Goal: Transaction & Acquisition: Purchase product/service

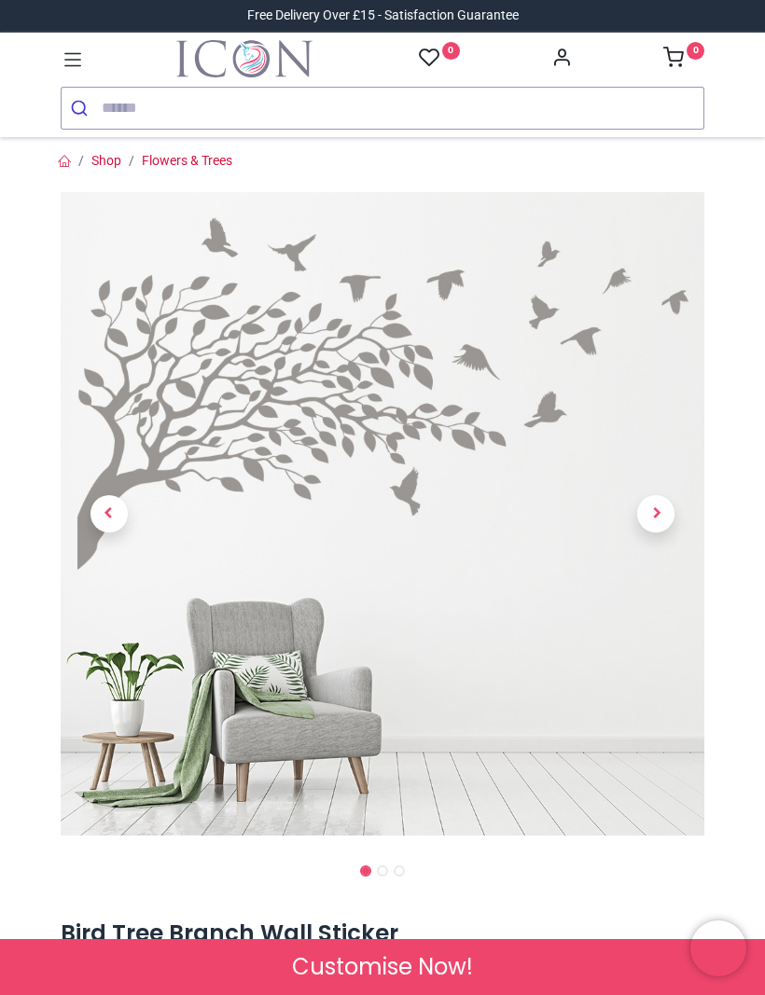
click at [672, 502] on link at bounding box center [656, 514] width 97 height 451
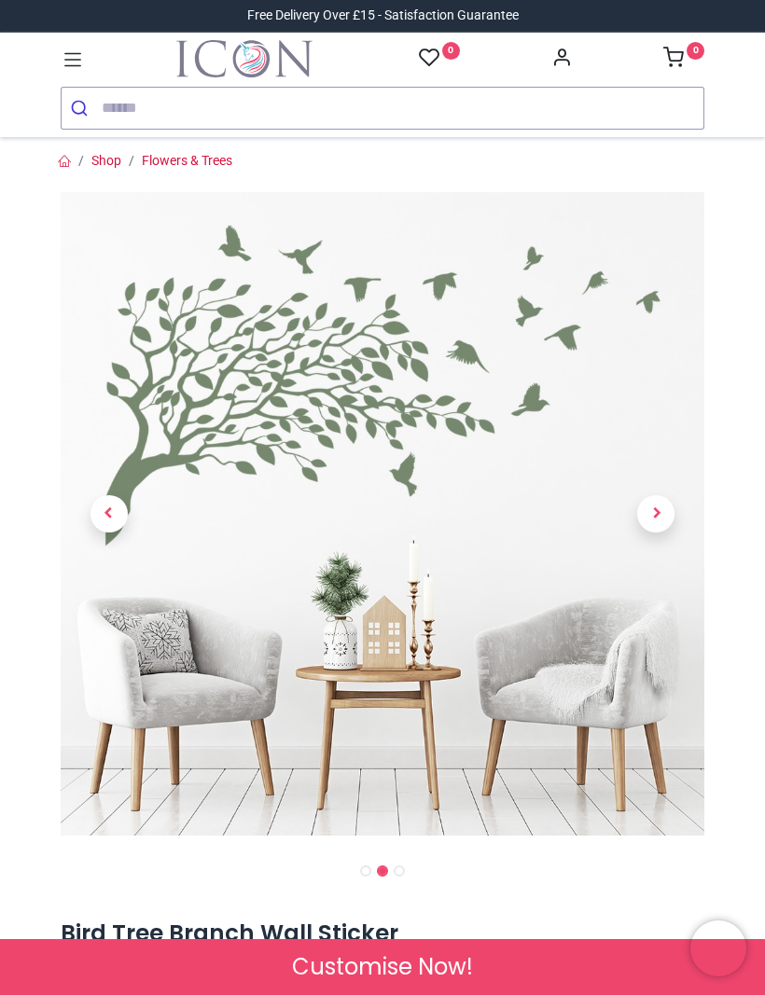
click at [657, 515] on span "Next" at bounding box center [655, 513] width 37 height 37
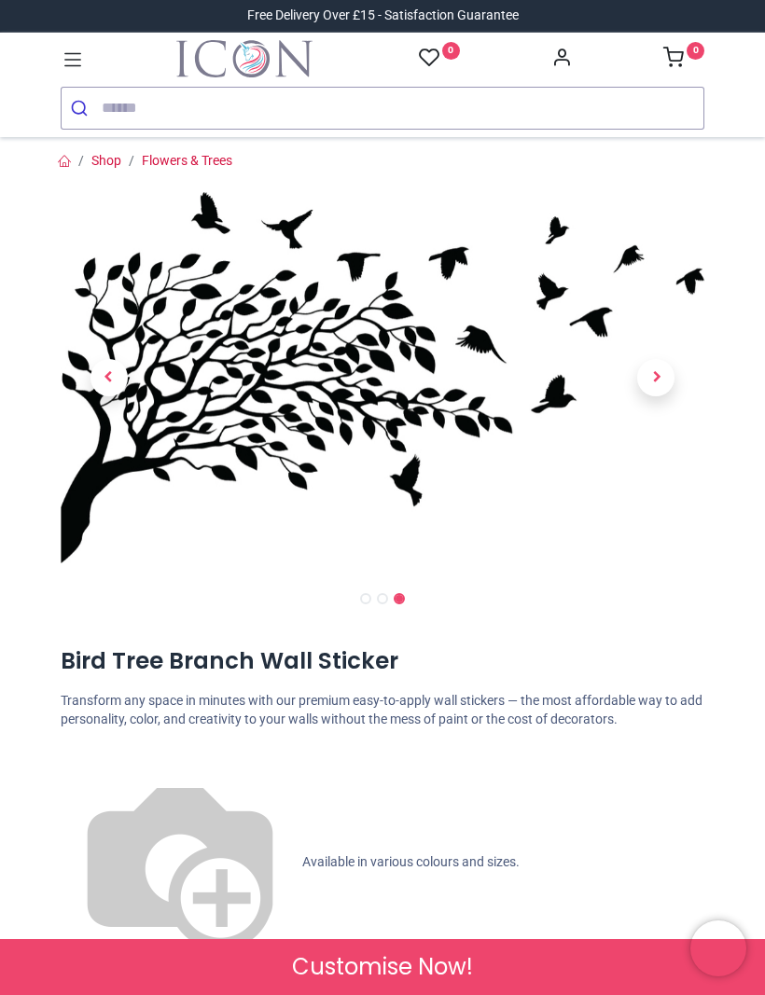
click at [666, 385] on span "Next" at bounding box center [655, 377] width 37 height 37
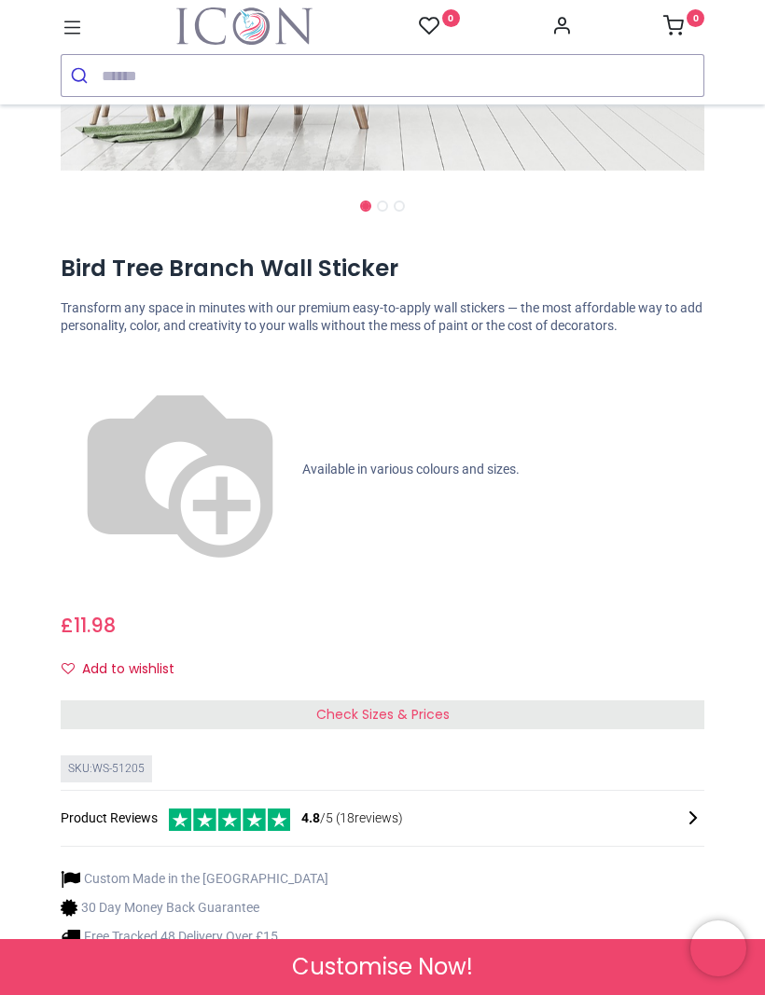
scroll to position [600, 0]
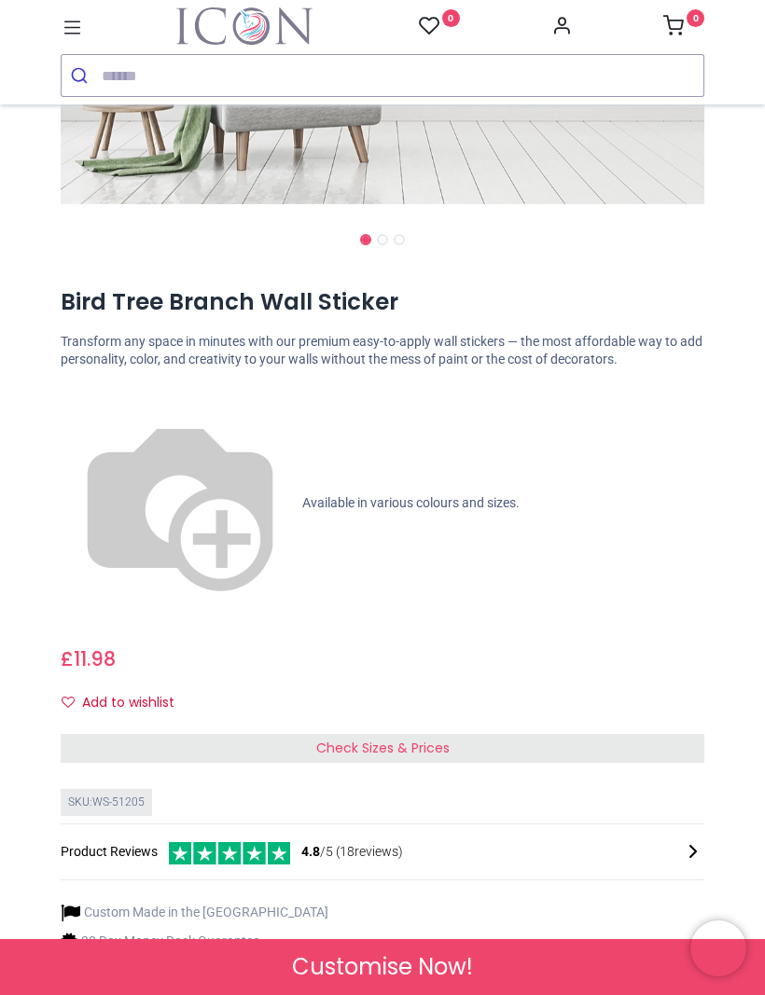
click at [609, 734] on div "Check Sizes & Prices" at bounding box center [383, 749] width 644 height 30
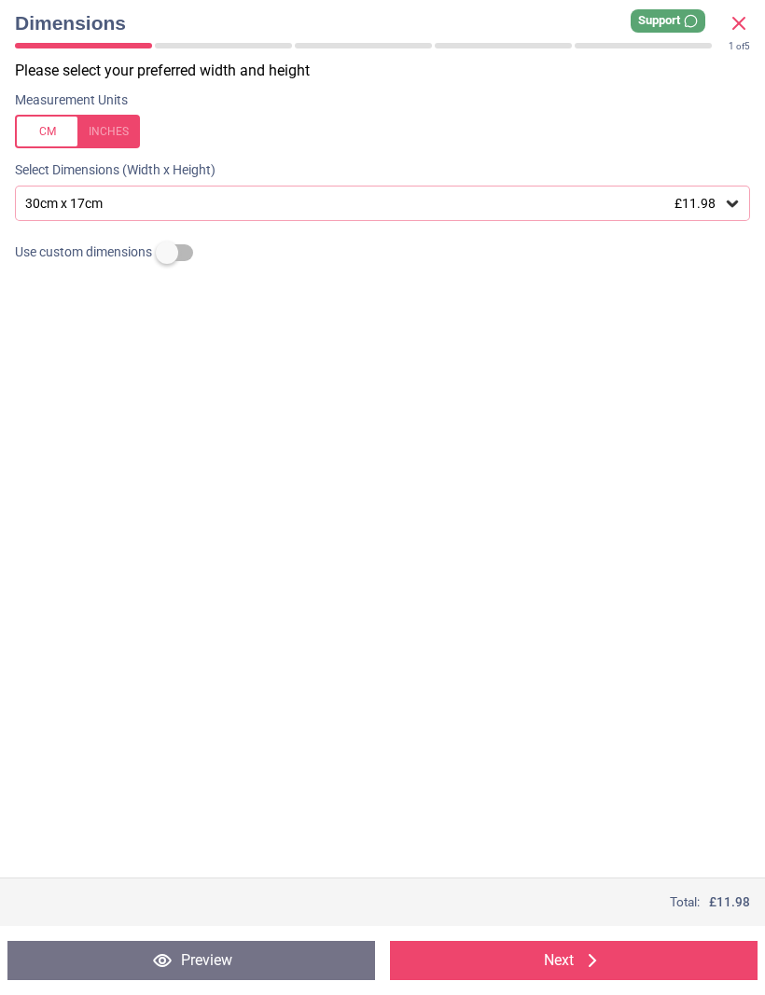
click at [732, 202] on icon at bounding box center [732, 203] width 19 height 19
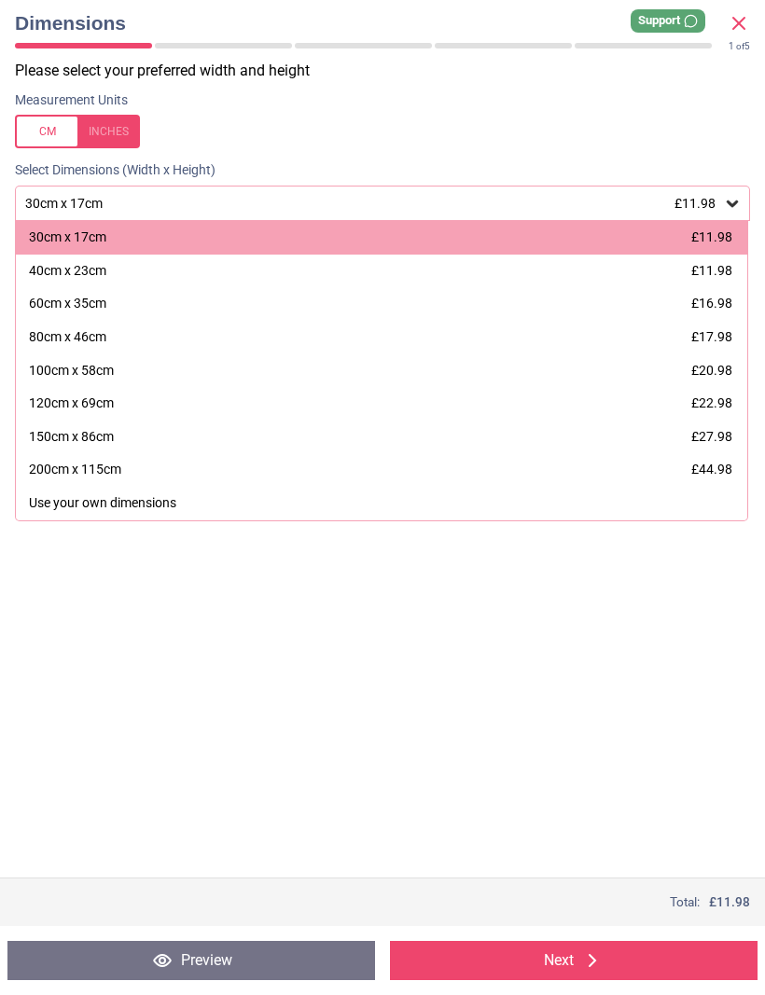
click at [47, 462] on div "200cm x 115cm" at bounding box center [75, 470] width 92 height 19
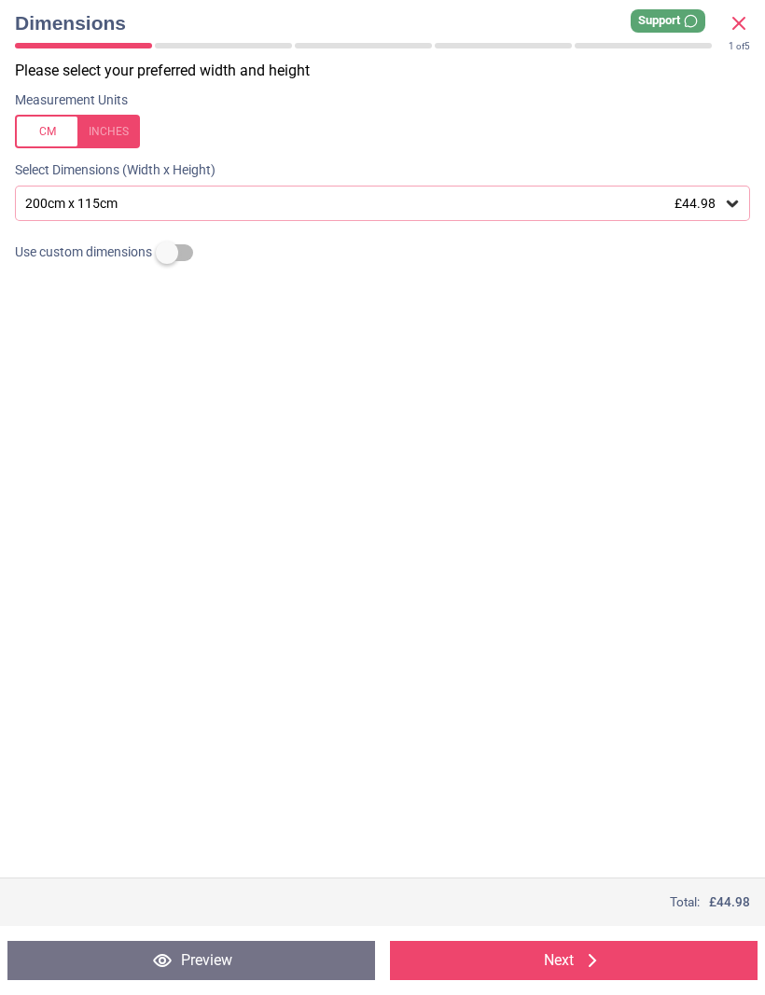
click at [42, 134] on div at bounding box center [77, 132] width 125 height 34
click at [53, 127] on div at bounding box center [77, 132] width 125 height 34
click at [76, 508] on div "Please select your preferred width and height Measurement Units Select Dimensio…" at bounding box center [382, 469] width 765 height 817
click at [480, 953] on button "Next" at bounding box center [574, 960] width 368 height 39
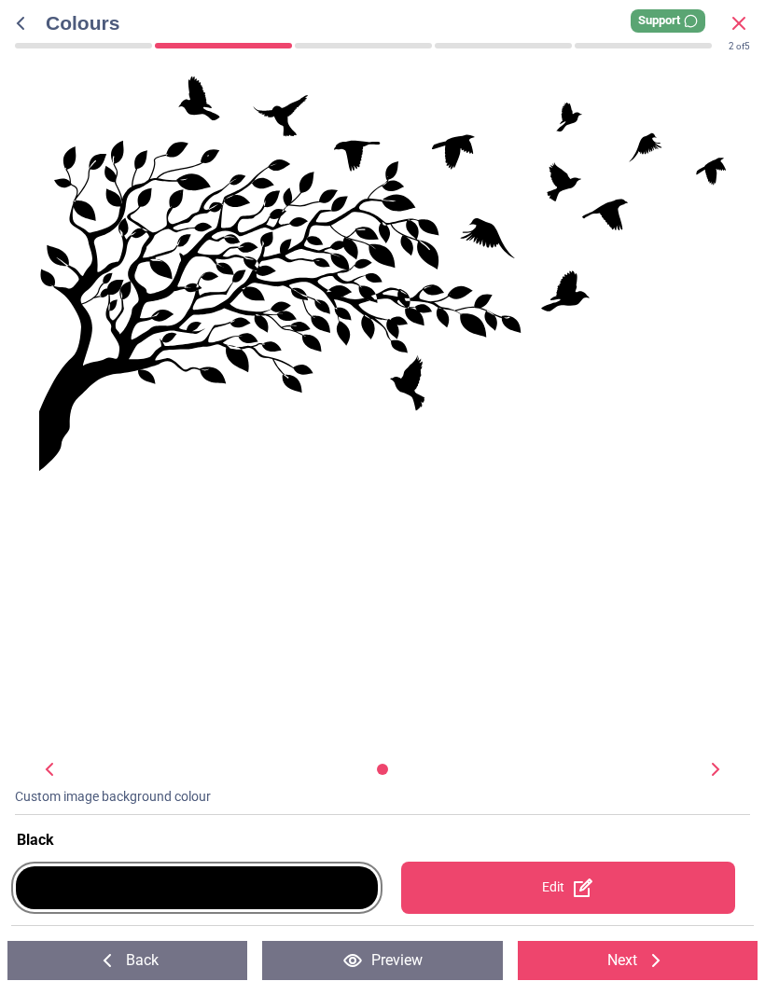
click at [160, 884] on div at bounding box center [197, 888] width 362 height 43
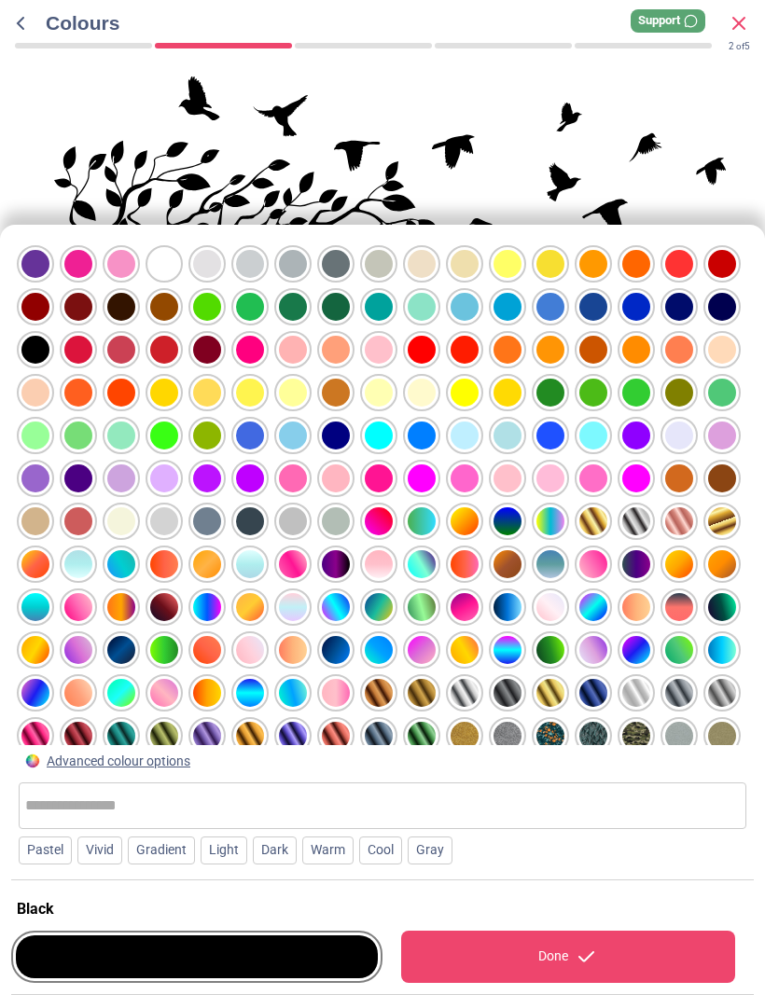
click at [334, 251] on div at bounding box center [336, 264] width 28 height 28
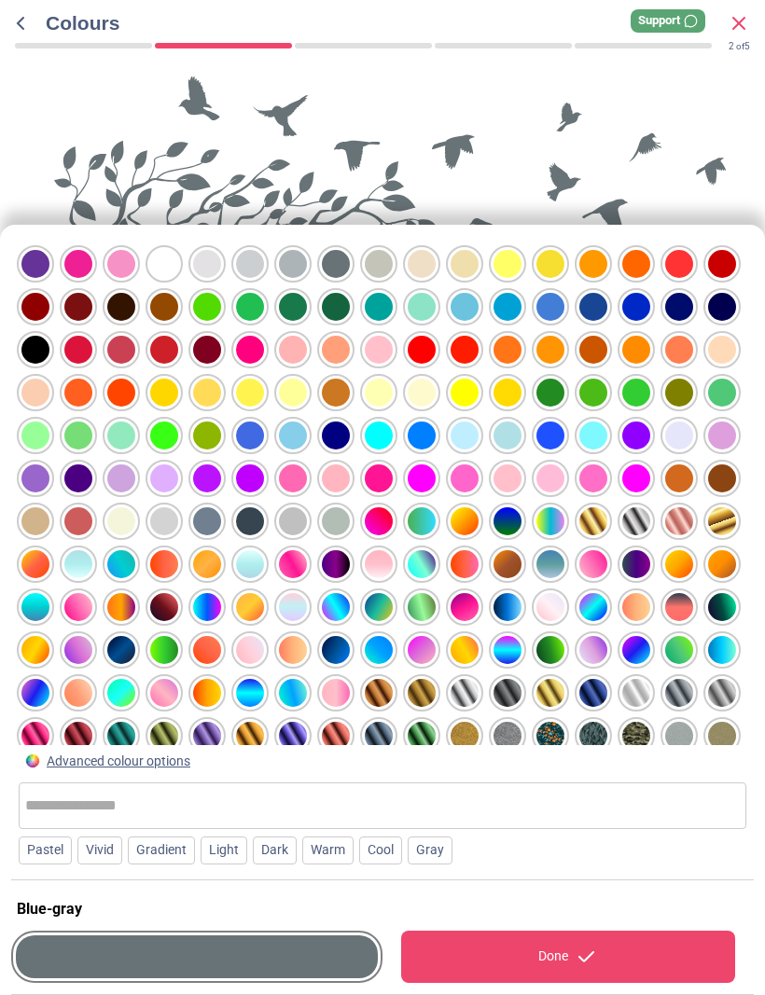
click at [329, 255] on div at bounding box center [336, 264] width 28 height 28
click at [332, 251] on div at bounding box center [336, 264] width 28 height 28
click at [335, 250] on div at bounding box center [336, 264] width 28 height 28
click at [347, 250] on div at bounding box center [336, 264] width 28 height 28
click at [331, 255] on div at bounding box center [336, 264] width 28 height 28
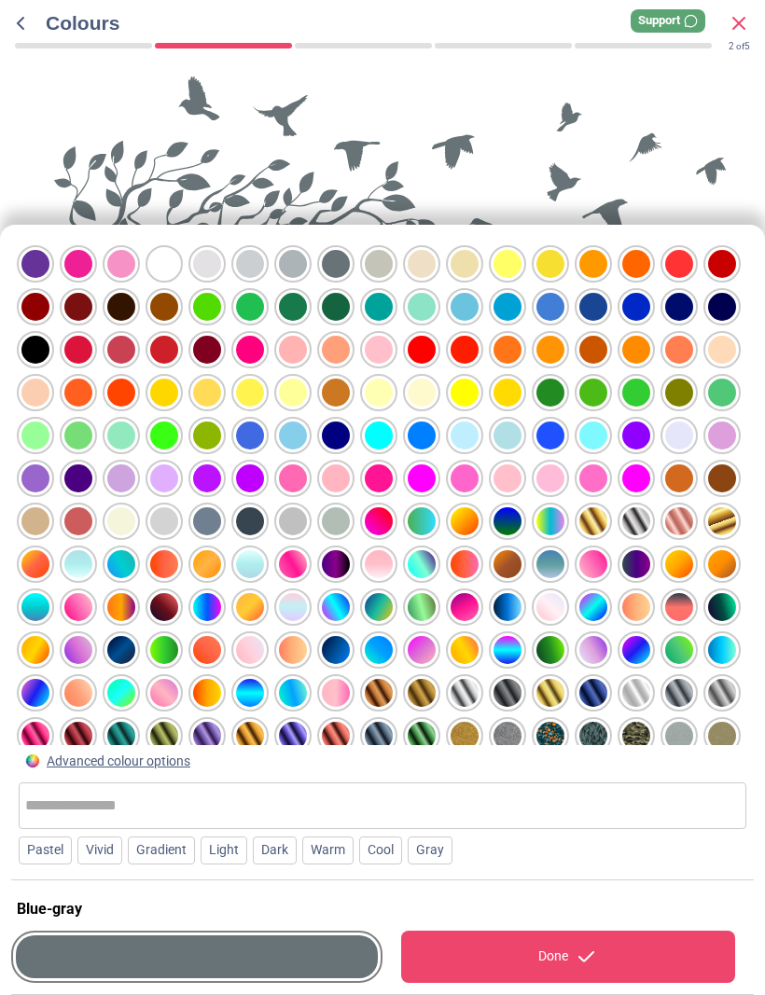
click at [329, 254] on div at bounding box center [336, 264] width 28 height 28
click at [382, 262] on div at bounding box center [379, 264] width 28 height 28
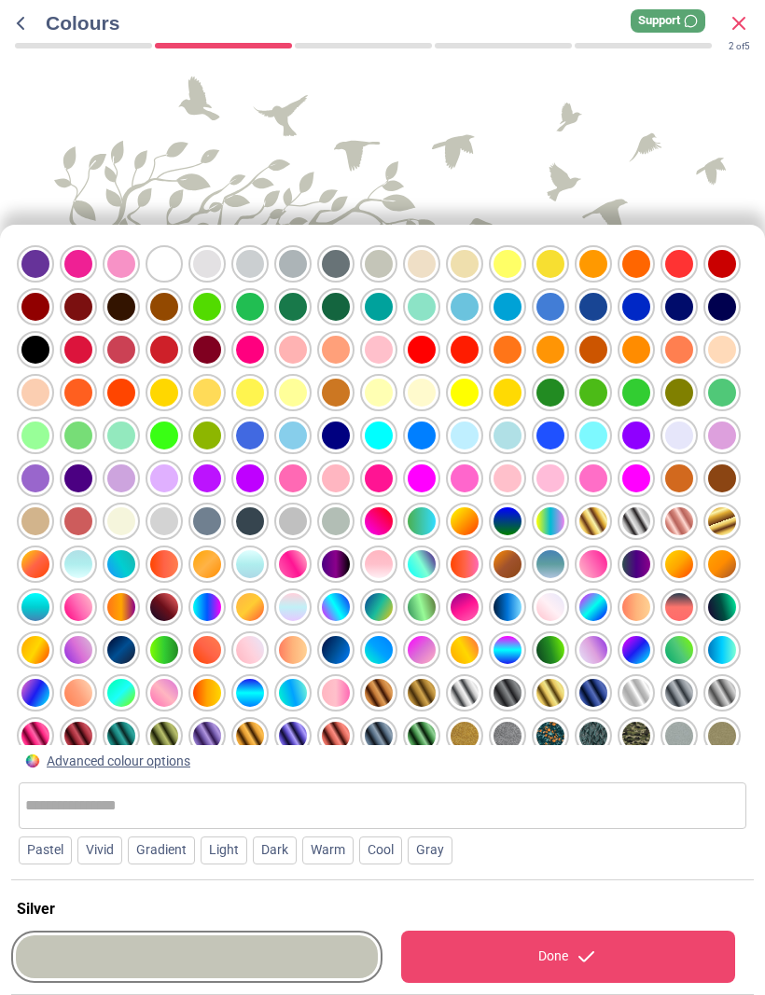
click at [290, 251] on div at bounding box center [293, 264] width 28 height 28
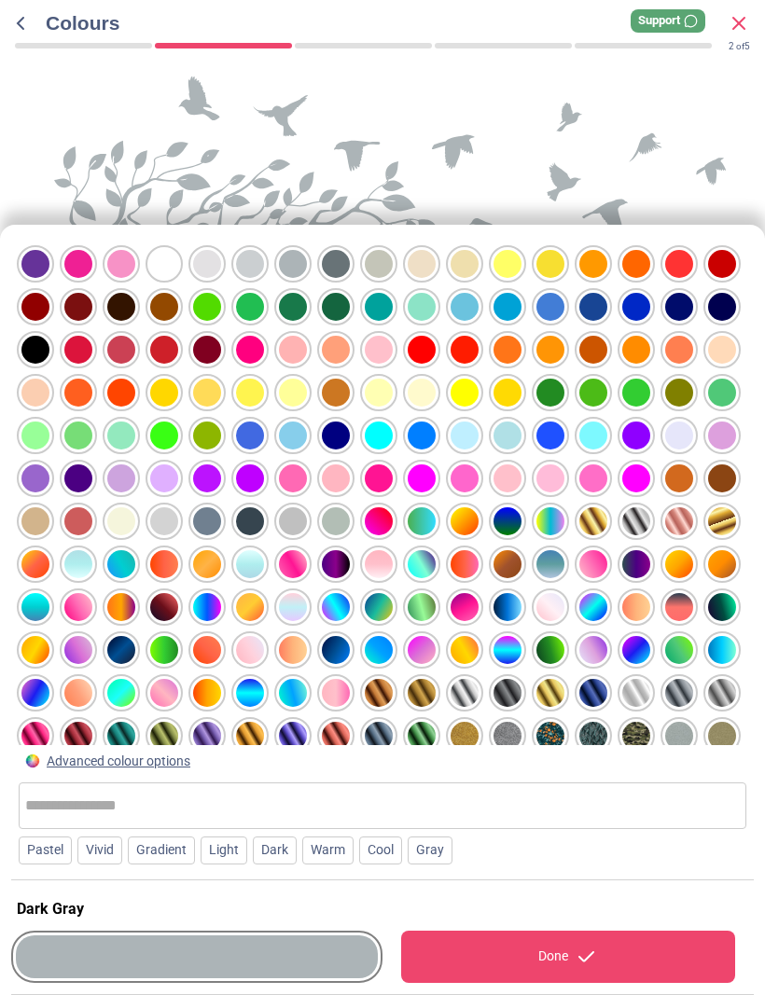
click at [328, 251] on div at bounding box center [336, 264] width 28 height 28
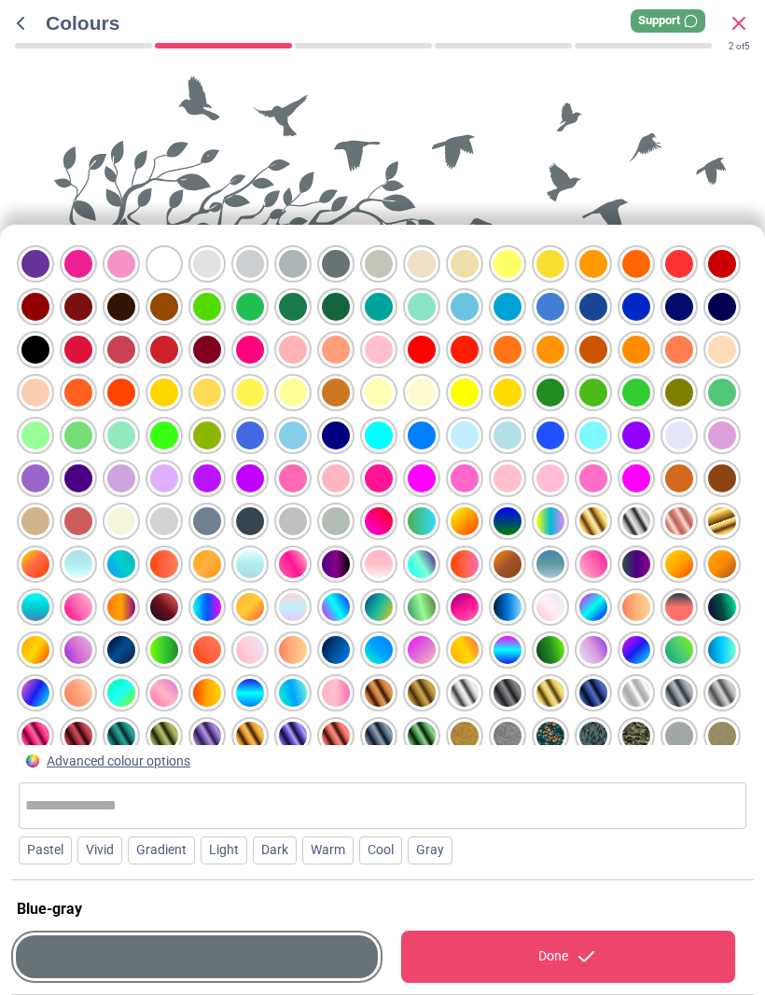
click at [253, 343] on div at bounding box center [250, 350] width 28 height 28
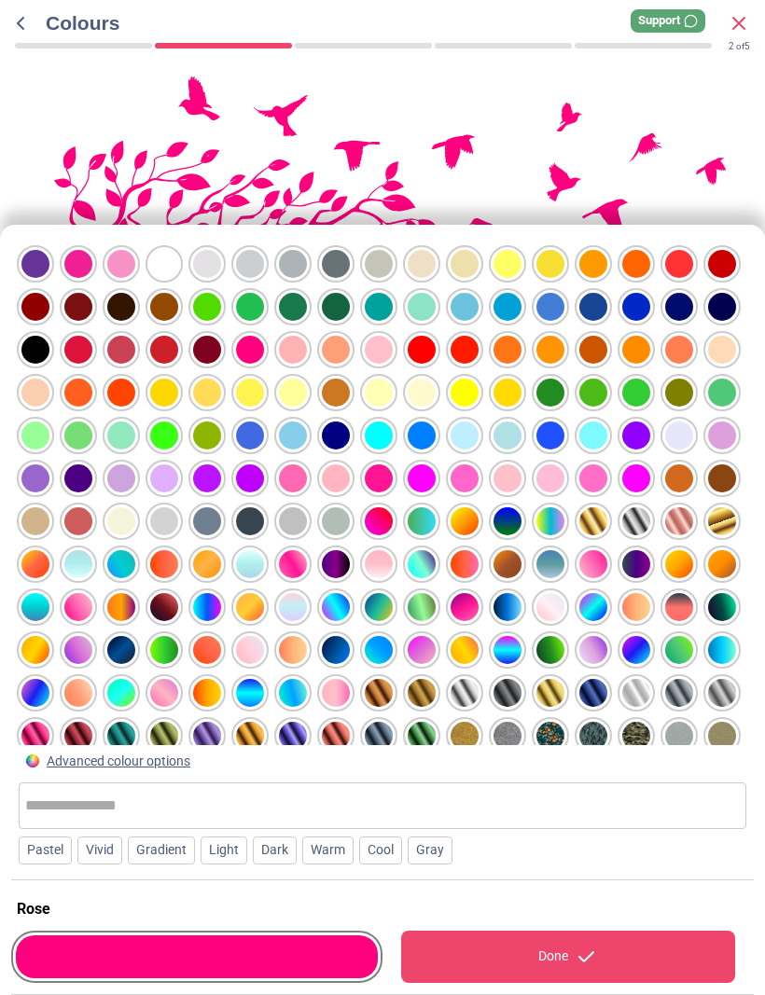
click at [375, 303] on div at bounding box center [379, 307] width 28 height 28
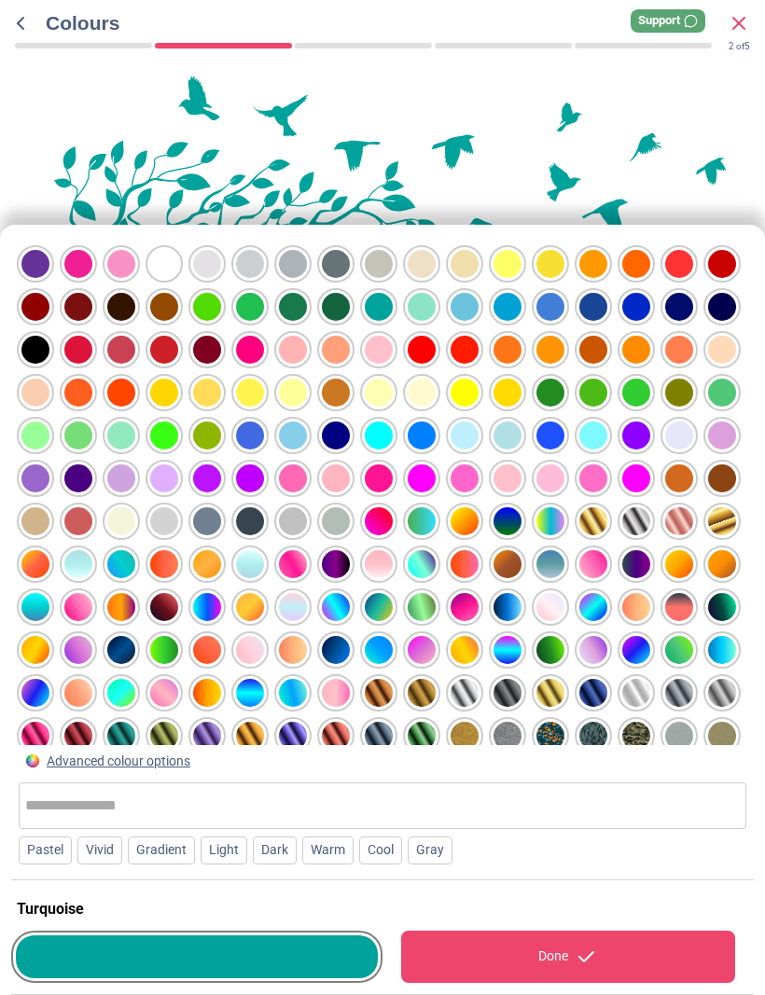
click at [294, 250] on div at bounding box center [293, 264] width 28 height 28
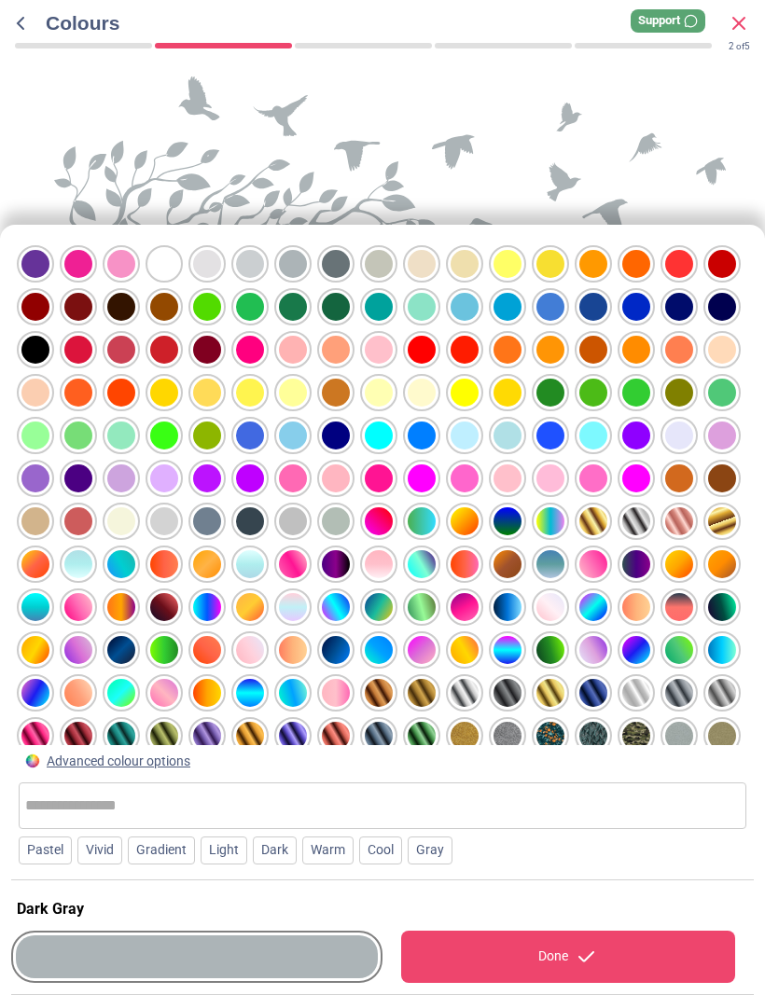
click at [472, 952] on div "Done" at bounding box center [568, 957] width 334 height 52
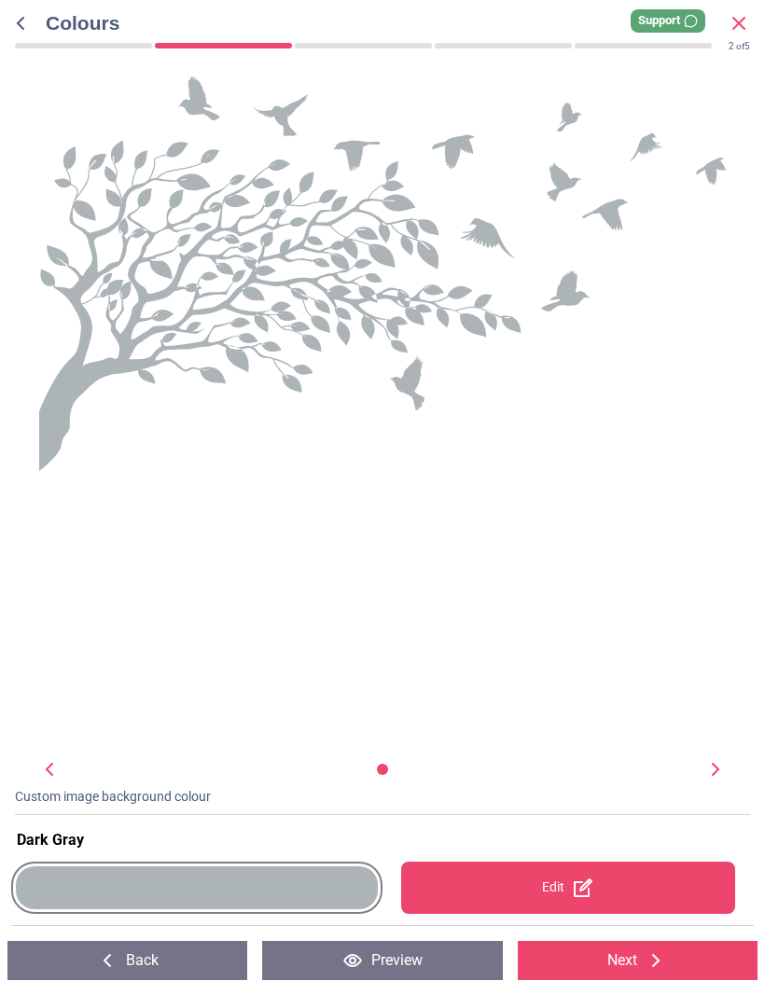
click at [582, 977] on button "Next" at bounding box center [638, 960] width 240 height 39
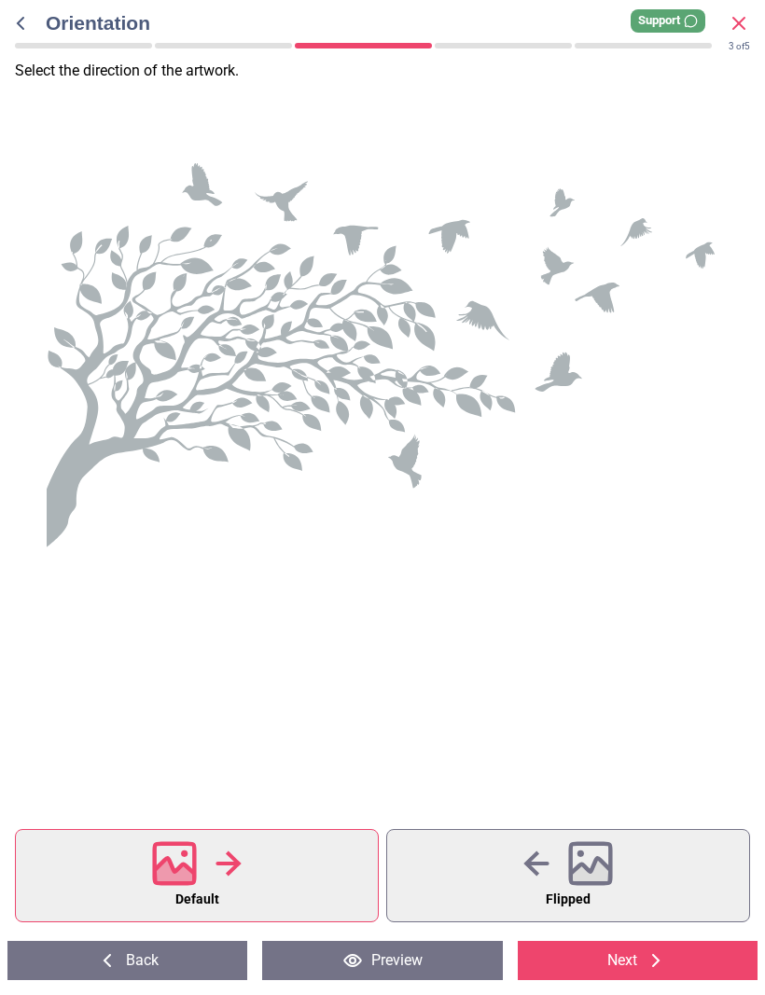
click at [674, 880] on button "Flipped" at bounding box center [568, 875] width 364 height 93
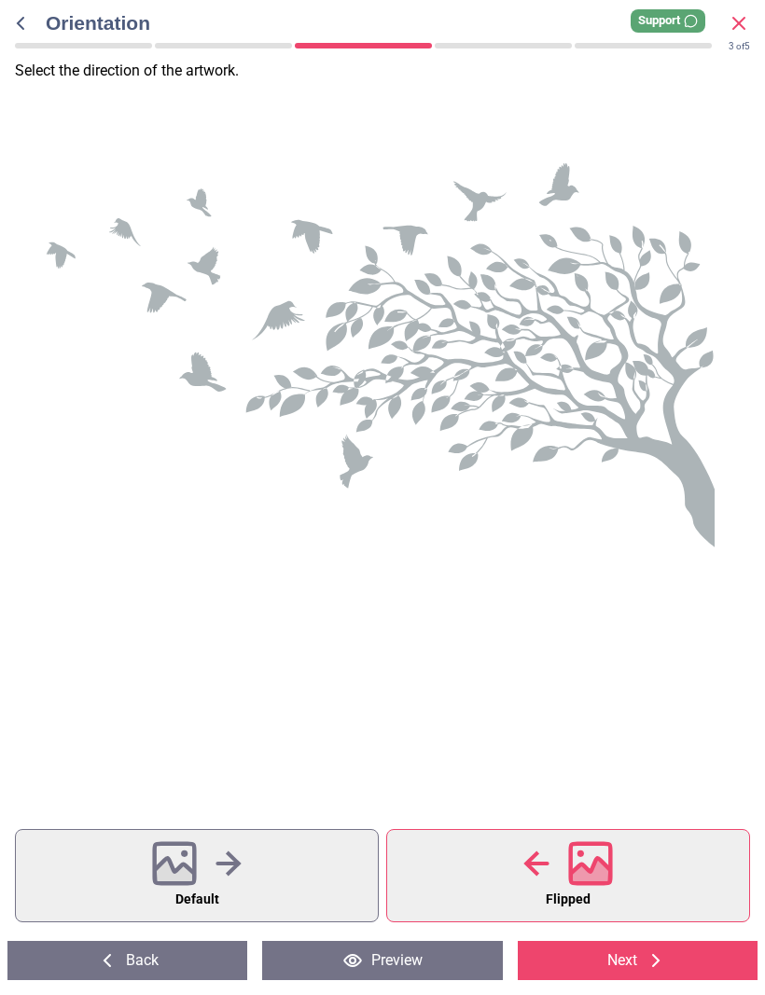
click at [720, 965] on button "Next" at bounding box center [638, 960] width 240 height 39
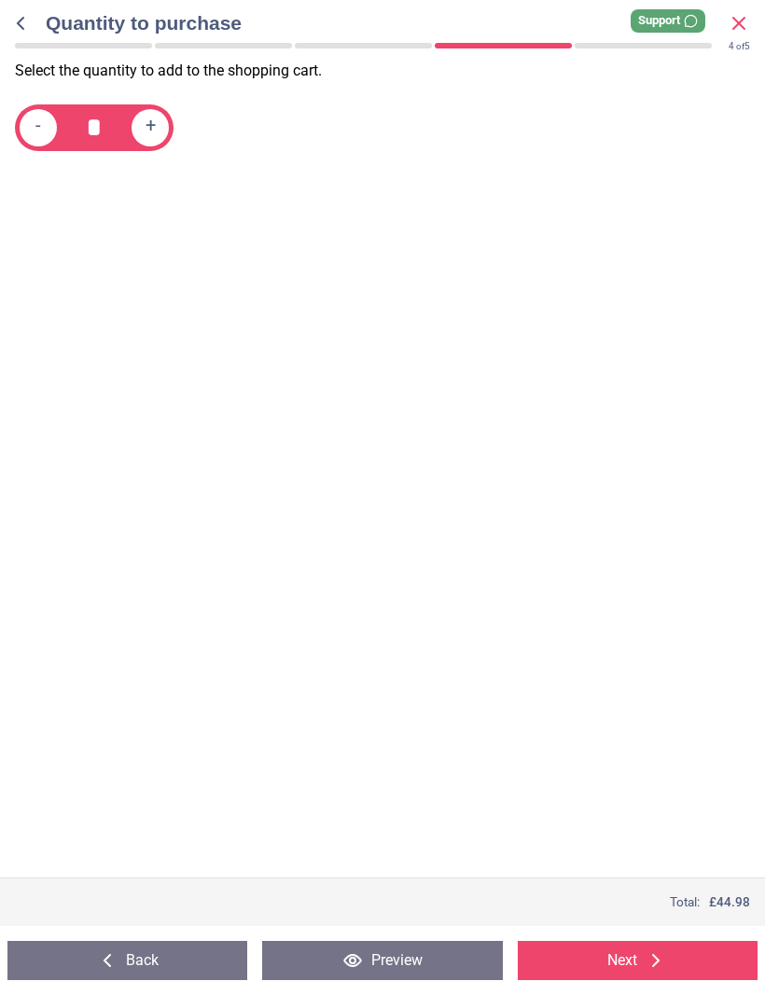
click at [685, 977] on button "Next" at bounding box center [638, 960] width 240 height 39
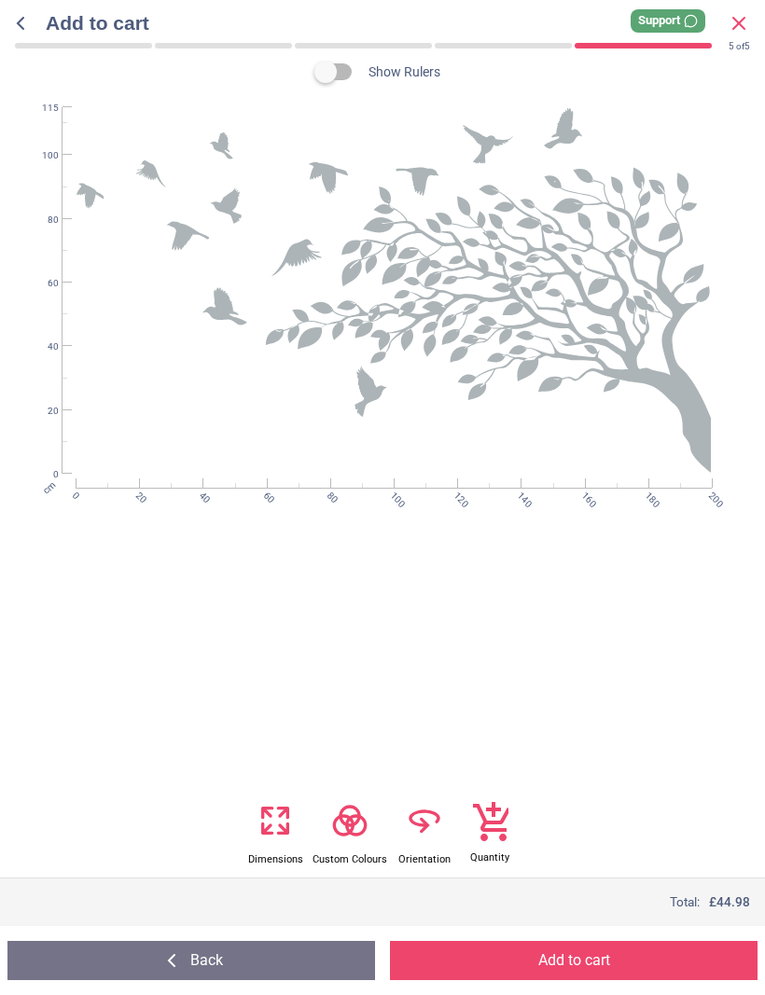
click at [716, 796] on div "Show Rulers WS-51205 Created with Snap null cm 0 20 40 60 80 100 120 140 160 18…" at bounding box center [382, 429] width 765 height 737
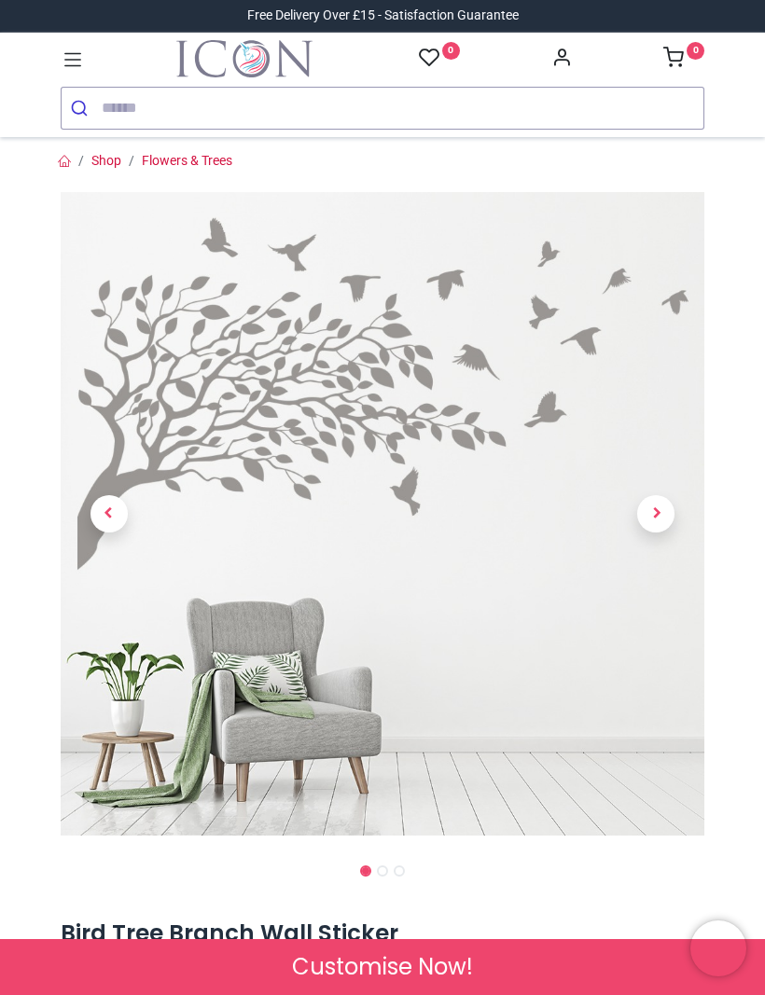
click at [668, 516] on span "Next" at bounding box center [655, 513] width 37 height 37
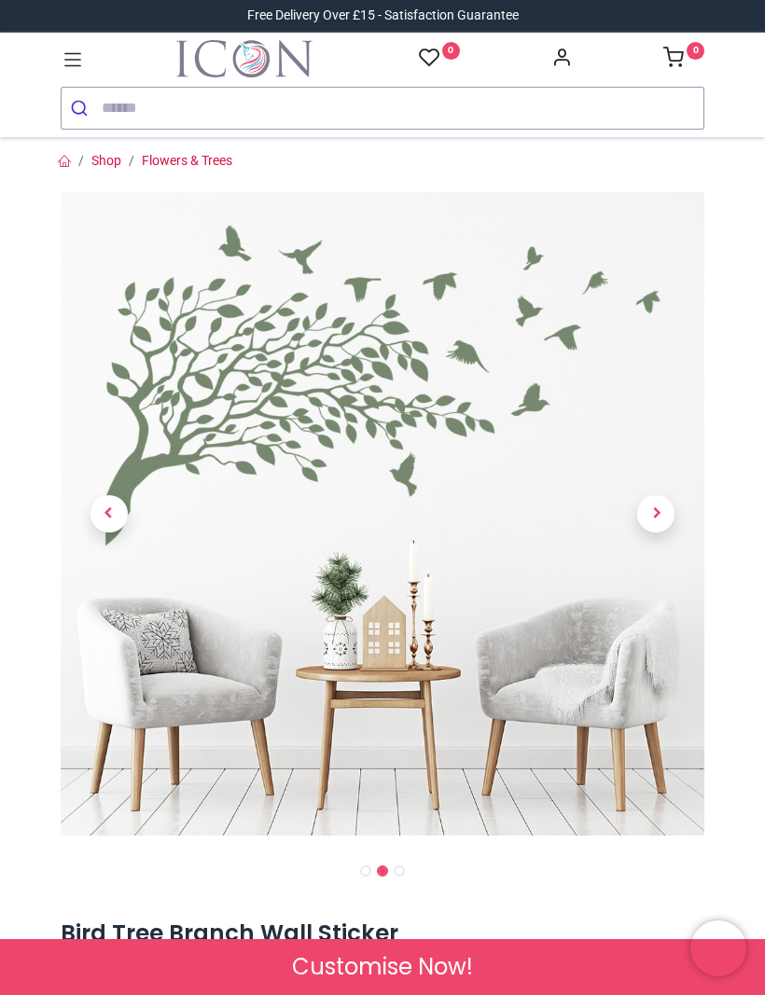
click at [665, 512] on span "Next" at bounding box center [655, 513] width 37 height 37
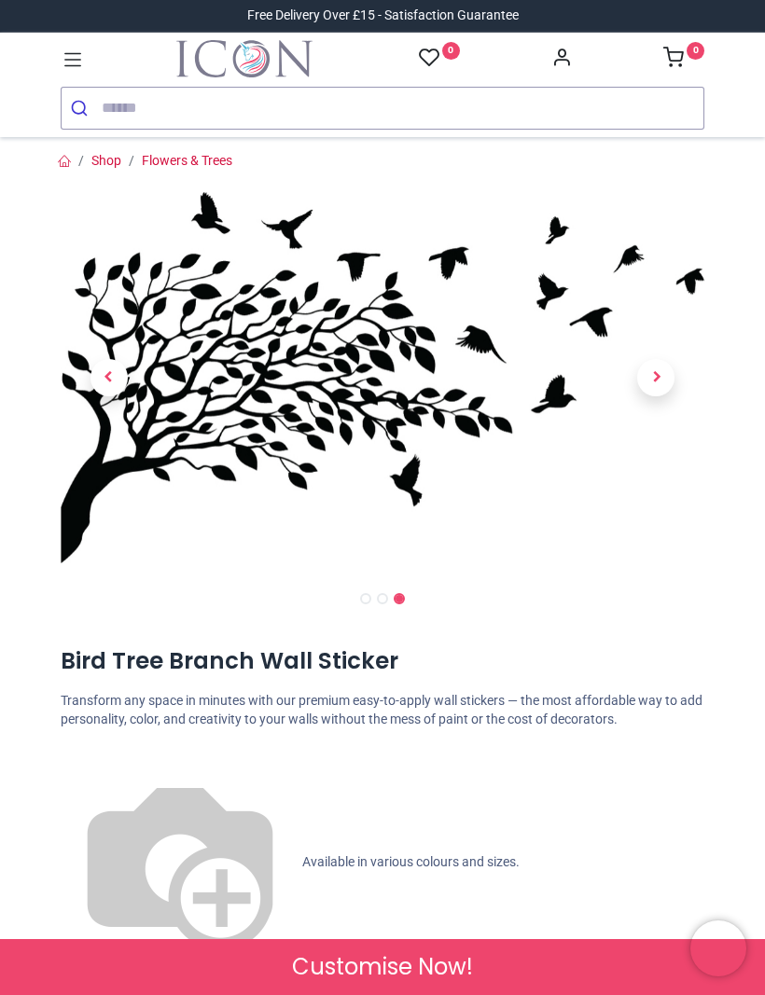
click at [664, 513] on img at bounding box center [383, 377] width 644 height 370
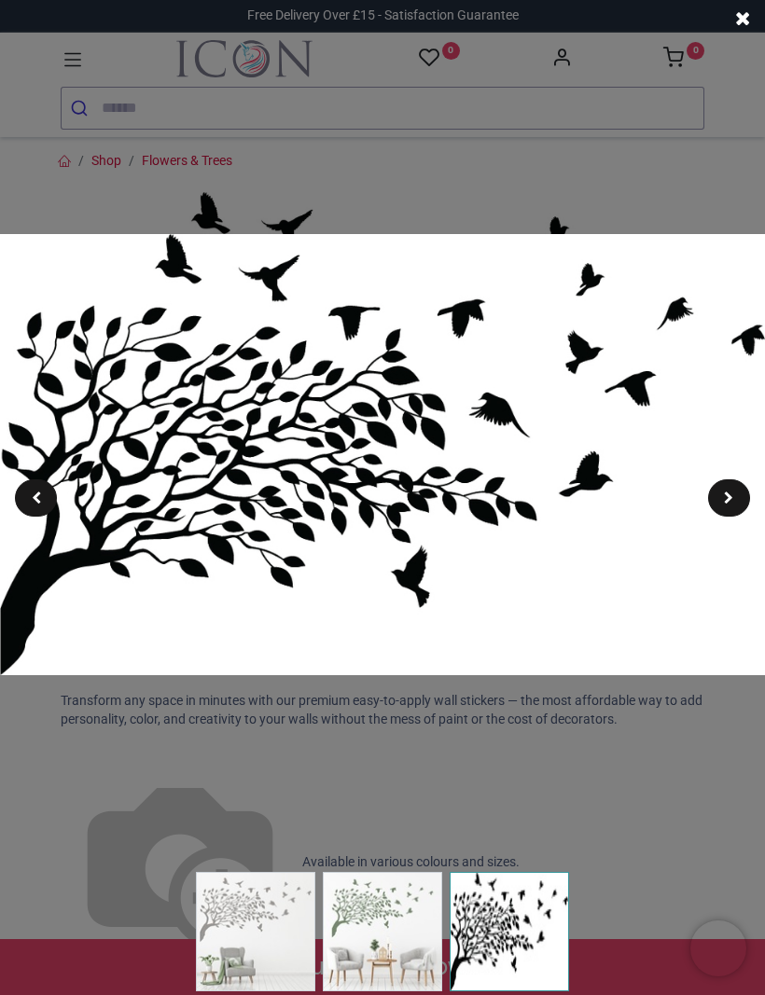
click at [679, 808] on div at bounding box center [382, 497] width 765 height 995
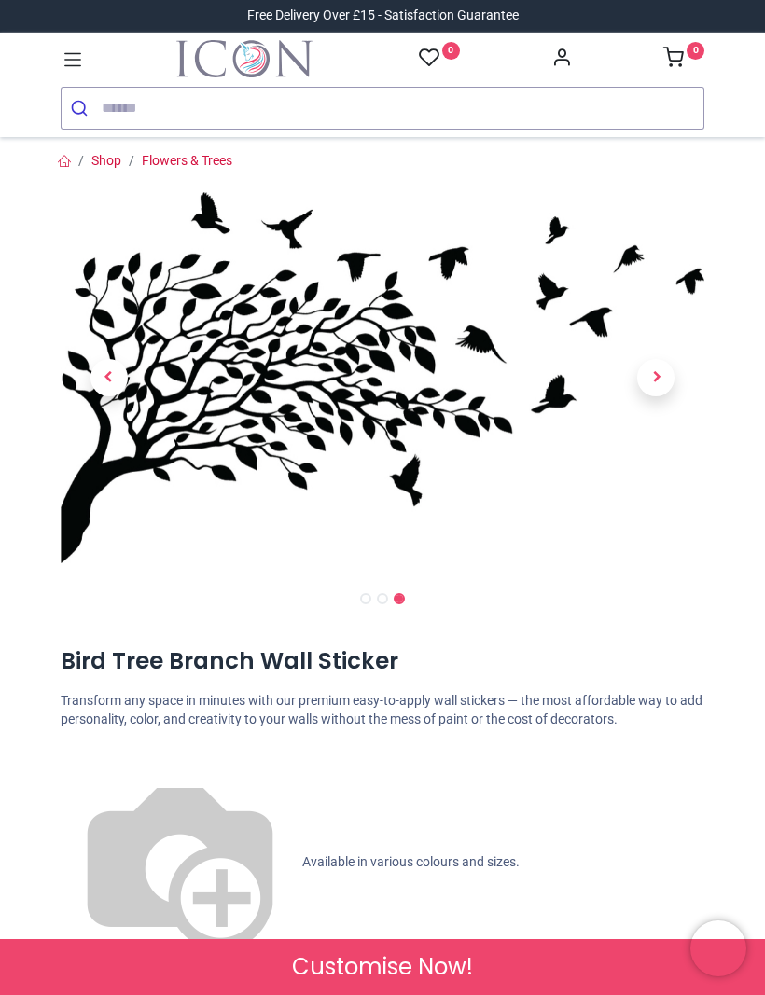
click at [76, 67] on icon at bounding box center [73, 60] width 24 height 24
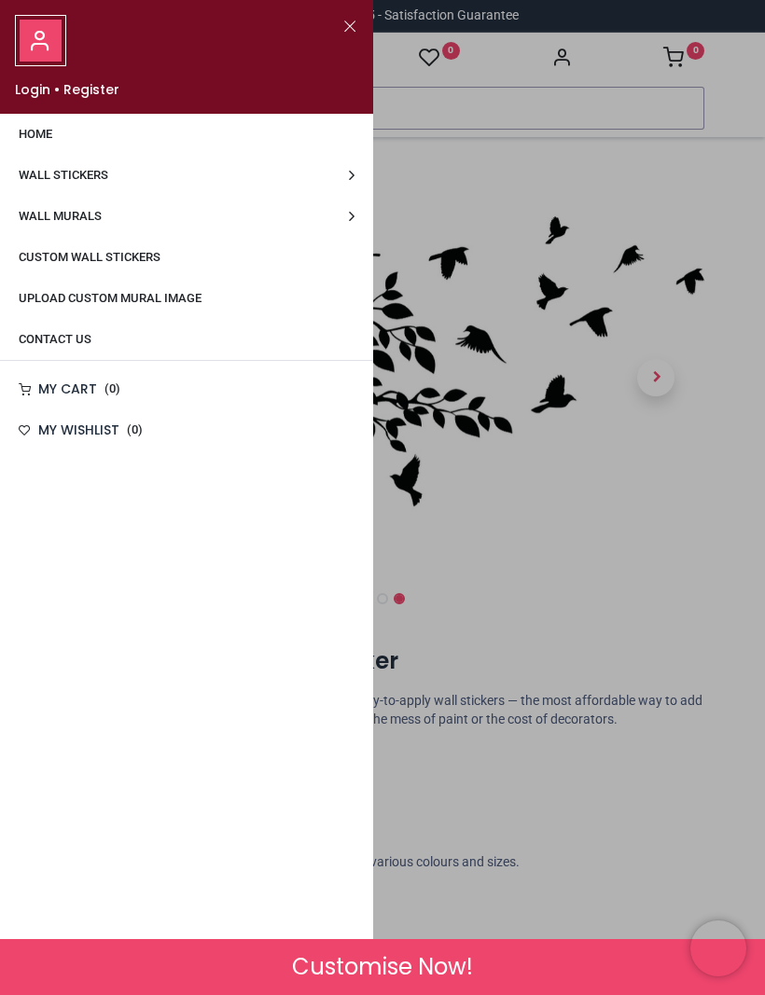
click at [47, 204] on link "Wall Murals" at bounding box center [186, 216] width 373 height 41
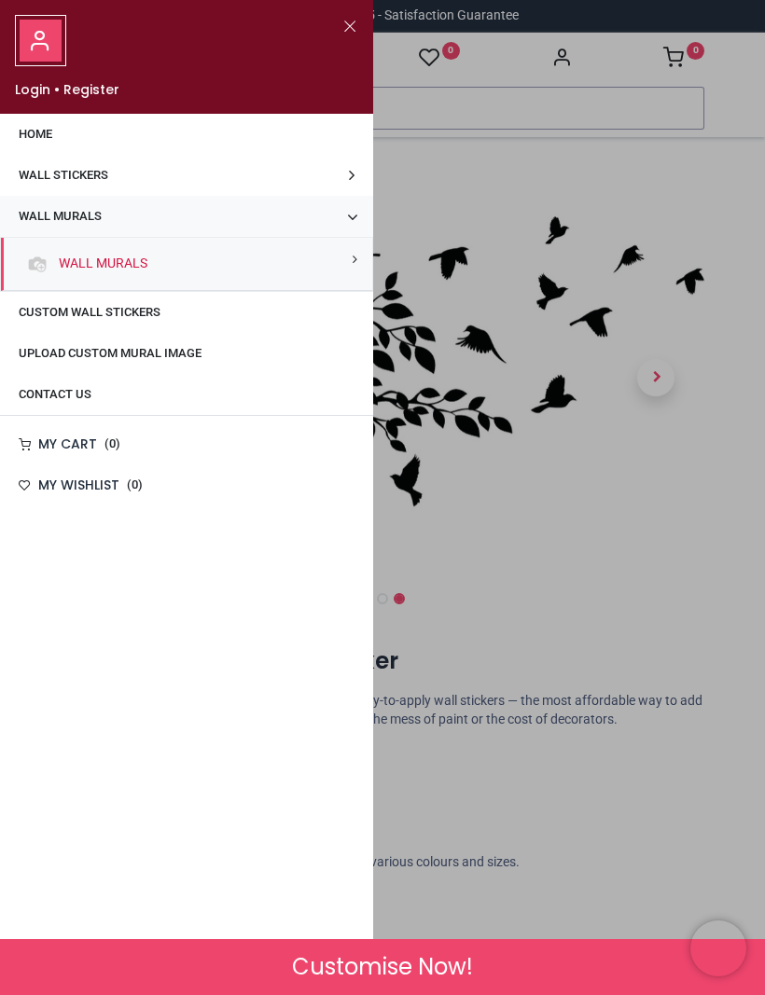
click at [33, 175] on span "Wall Stickers" at bounding box center [64, 175] width 90 height 14
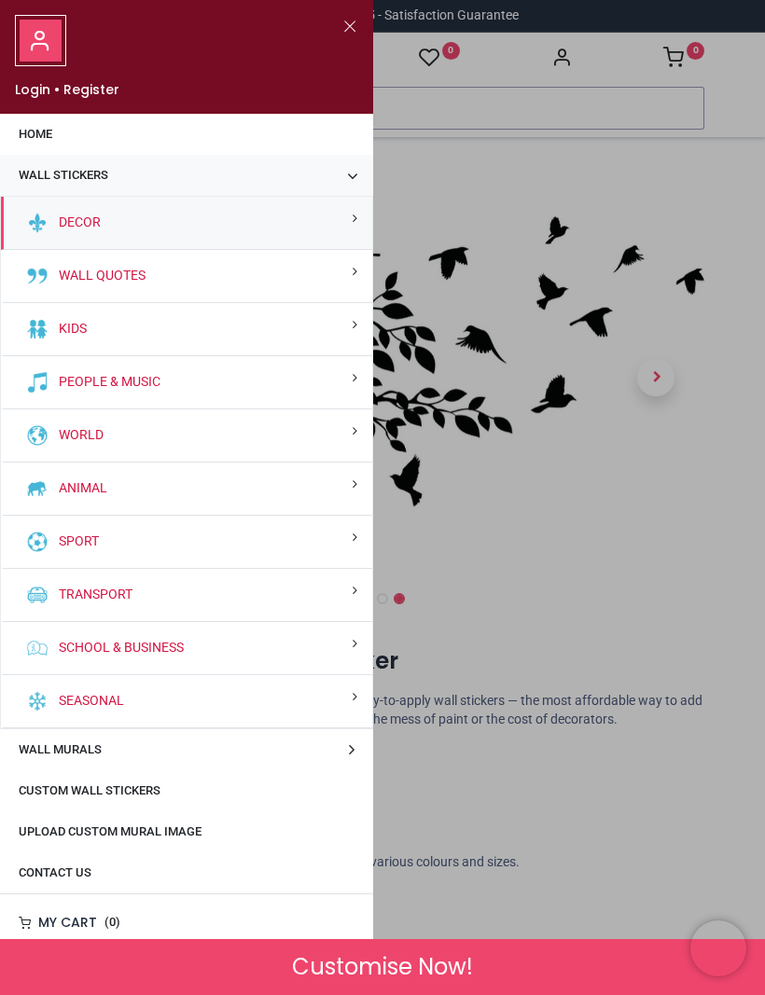
click at [40, 485] on img at bounding box center [37, 489] width 22 height 22
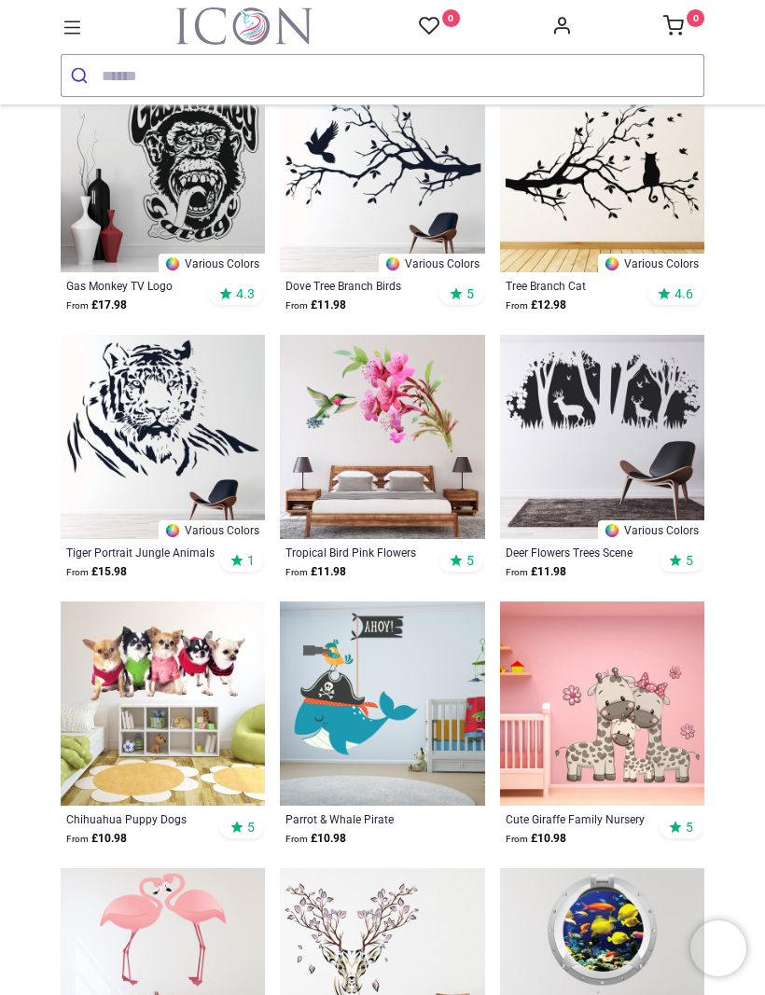
scroll to position [751, 0]
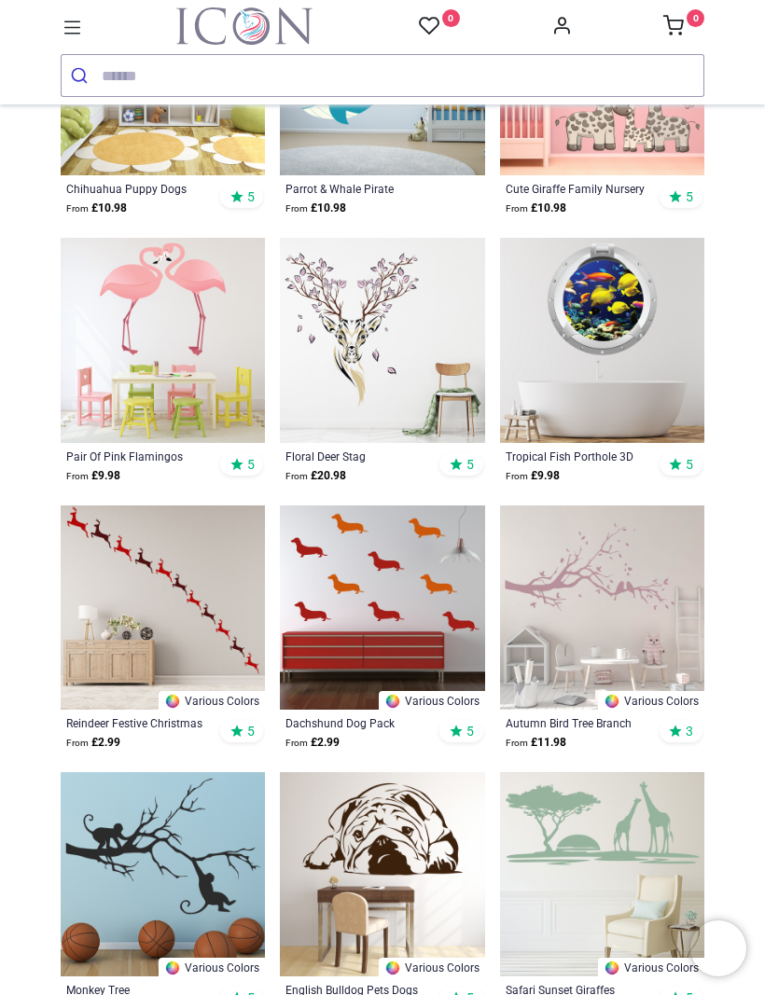
scroll to position [1415, 0]
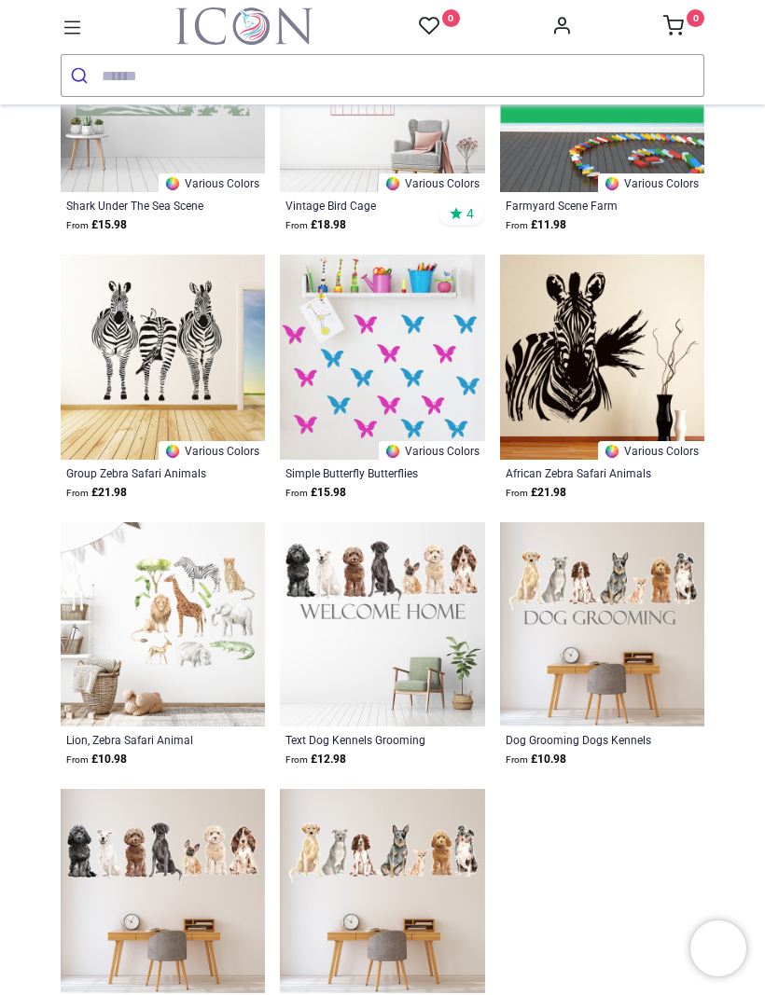
scroll to position [4856, 0]
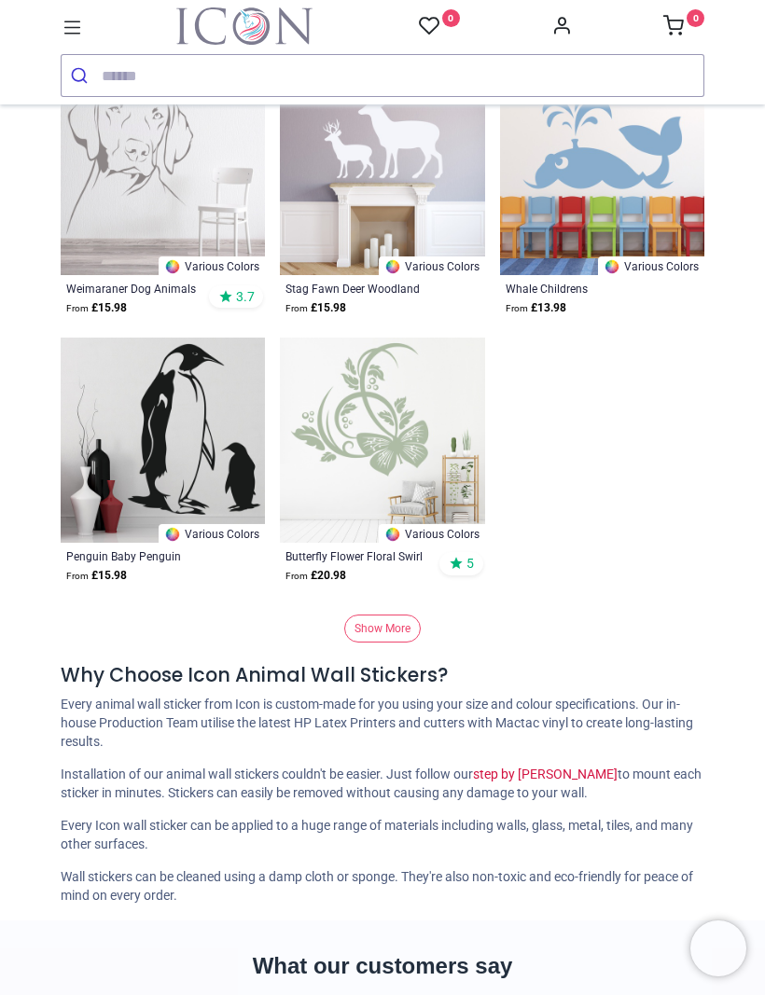
scroll to position [12367, 0]
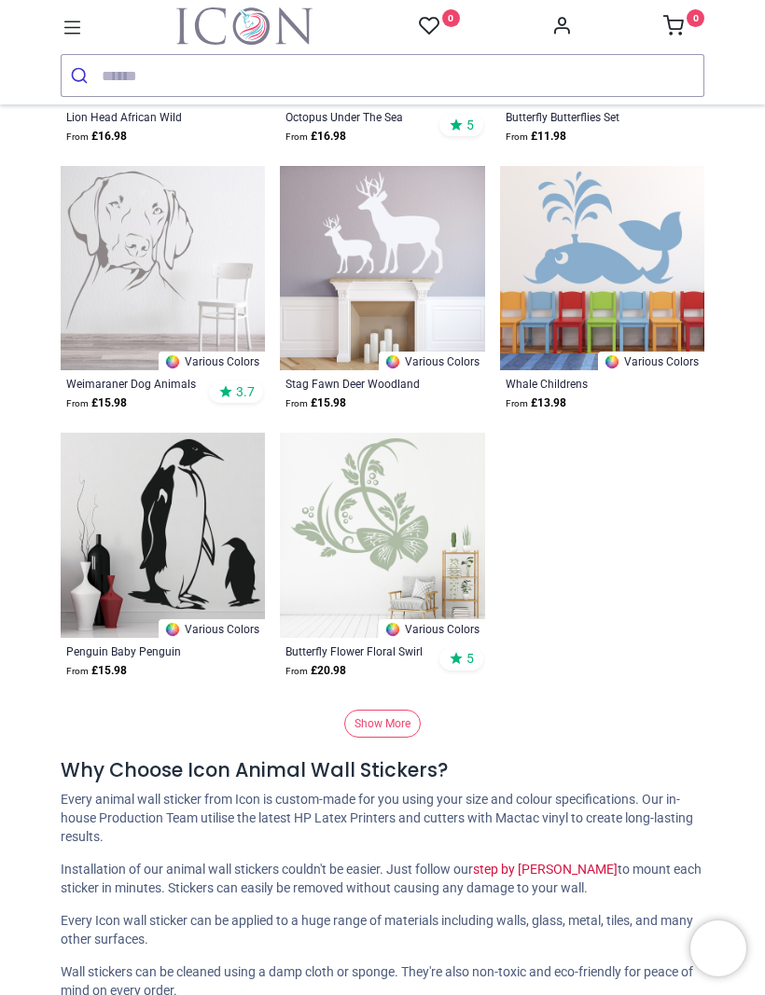
click at [440, 516] on img at bounding box center [382, 535] width 204 height 204
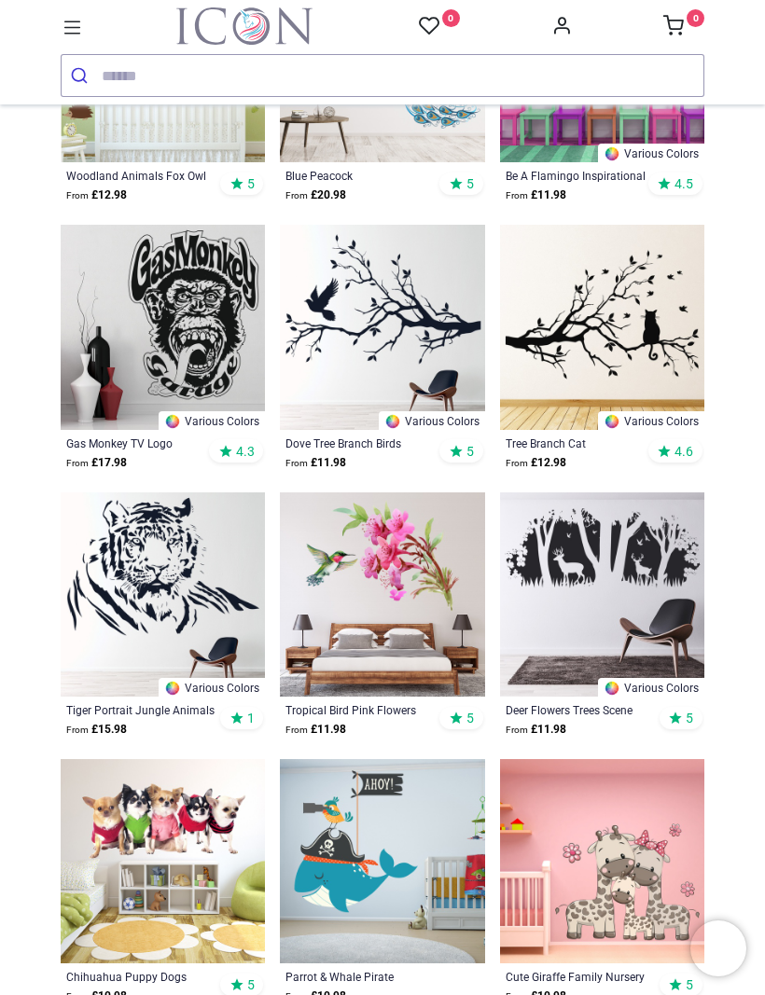
scroll to position [496, 0]
